Goal: Communication & Community: Connect with others

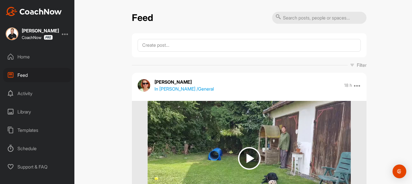
scroll to position [985, 0]
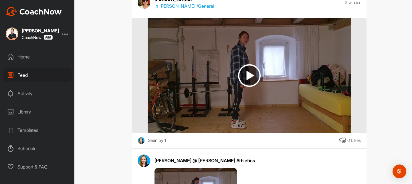
click at [33, 61] on div "Home" at bounding box center [37, 56] width 69 height 14
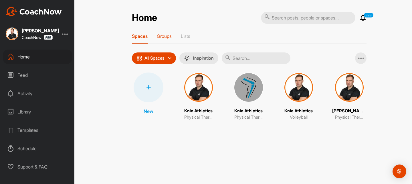
click at [166, 39] on div "Groups" at bounding box center [164, 38] width 15 height 10
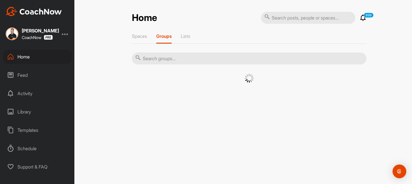
click at [166, 59] on input "text" at bounding box center [249, 58] width 235 height 12
type input "wibke"
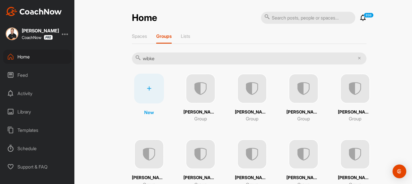
click at [258, 92] on img at bounding box center [252, 89] width 30 height 30
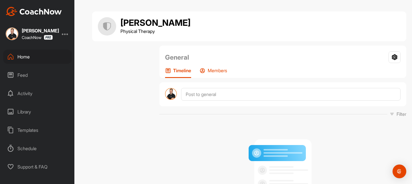
click at [218, 69] on p "Members" at bounding box center [217, 70] width 19 height 6
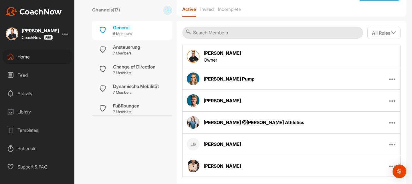
scroll to position [94, 0]
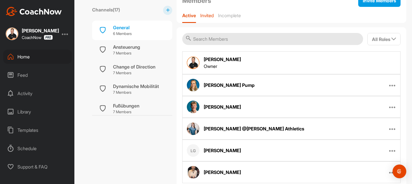
click at [212, 18] on div "Invited" at bounding box center [206, 18] width 13 height 10
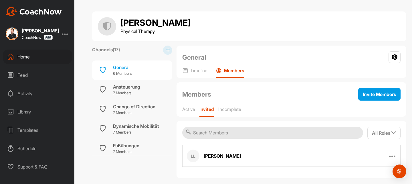
scroll to position [7, 0]
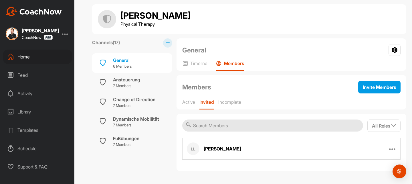
click at [317, 152] on div "LL [PERSON_NAME] Resend Invitation Edit Member Remove From Group" at bounding box center [291, 149] width 218 height 22
click at [393, 149] on icon at bounding box center [392, 148] width 7 height 7
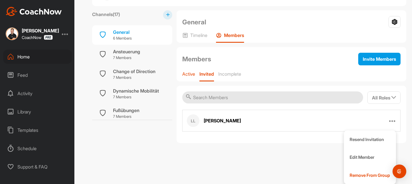
click at [192, 74] on p "Active" at bounding box center [188, 74] width 13 height 6
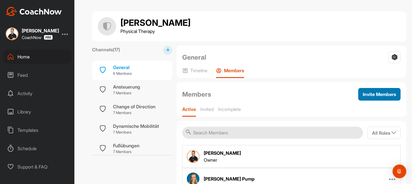
click at [377, 98] on button "Invite Members" at bounding box center [379, 94] width 42 height 13
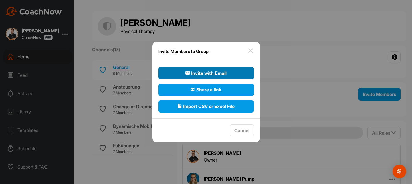
click at [213, 75] on span "Invite with Email" at bounding box center [205, 72] width 41 height 7
select select"] "player"
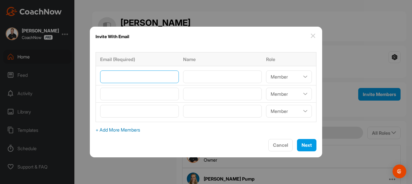
click at [158, 80] on input"] "email" at bounding box center [139, 76] width 79 height 13
type input"] "[PERSON_NAME][EMAIL_ADDRESS][DOMAIN_NAME]"
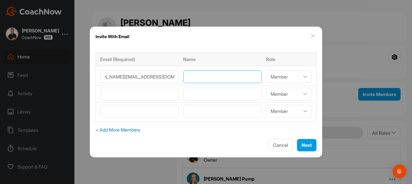
click at [191, 79] on input"] "text" at bounding box center [222, 76] width 79 height 13
type input"] "[PERSON_NAME]"
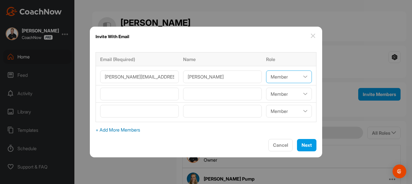
click at [275, 78] on select"] "Coach/Admin Member Viewer" at bounding box center [289, 76] width 46 height 13
select select"] "coach"
click at [301, 145] on span "Next" at bounding box center [306, 145] width 10 height 6
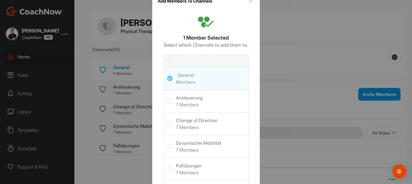
scroll to position [10, 0]
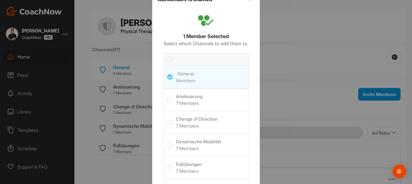
click at [168, 58] on icon at bounding box center [170, 60] width 6 height 6
click at [167, 57] on input "checkbox" at bounding box center [167, 57] width 0 height 0
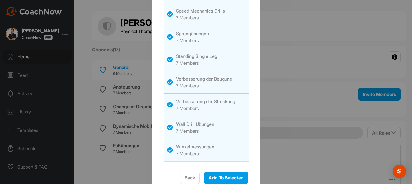
scroll to position [333, 0]
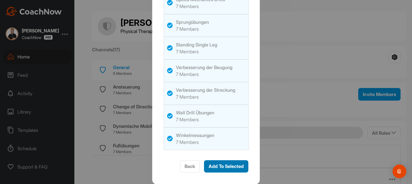
click at [214, 161] on button "Add To Selected" at bounding box center [226, 166] width 44 height 12
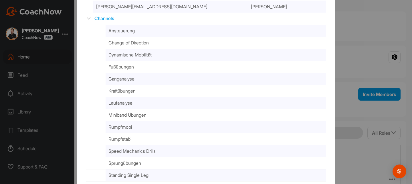
scroll to position [140, 0]
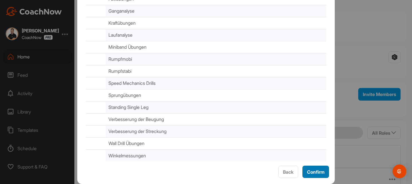
click at [308, 169] on span "Confirm" at bounding box center [315, 172] width 17 height 6
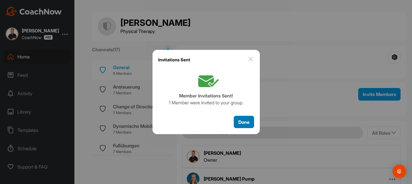
click at [237, 121] on button "Done" at bounding box center [244, 122] width 20 height 12
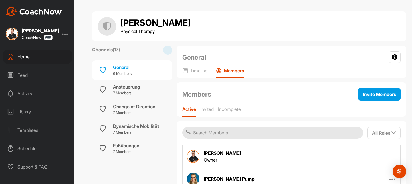
click at [26, 74] on div "Feed" at bounding box center [37, 75] width 69 height 14
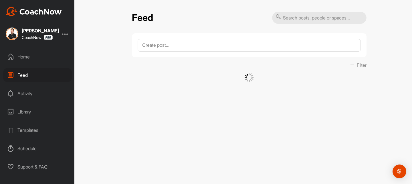
click at [362, 67] on p "Filter" at bounding box center [362, 64] width 10 height 7
click at [313, 152] on input "text" at bounding box center [303, 154] width 88 height 15
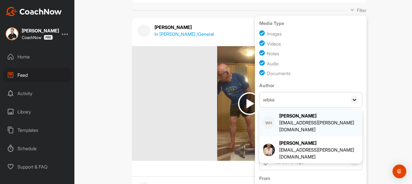
scroll to position [65, 0]
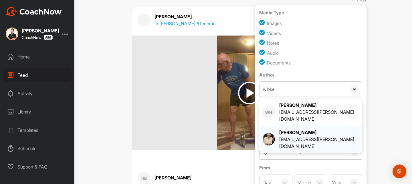
type input "wibke"
click at [309, 136] on div "[EMAIL_ADDRESS][PERSON_NAME][DOMAIN_NAME]" at bounding box center [319, 143] width 80 height 14
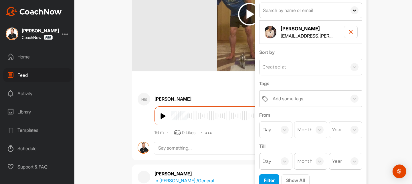
scroll to position [157, 0]
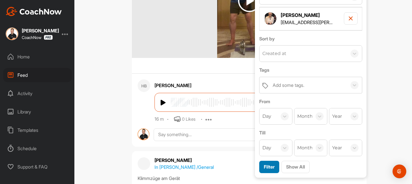
click at [265, 168] on span "Filter" at bounding box center [269, 167] width 11 height 6
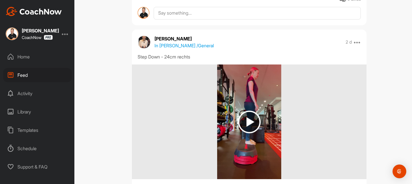
scroll to position [249, 0]
